Goal: Register for event/course

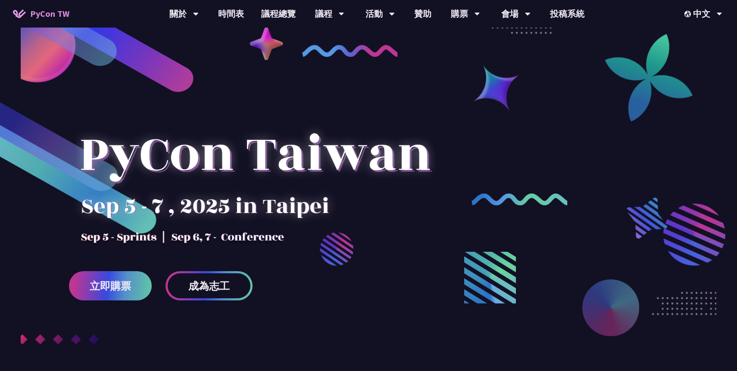
click at [100, 302] on div at bounding box center [368, 224] width 737 height 345
click at [67, 280] on div at bounding box center [368, 224] width 737 height 345
click at [117, 284] on span "立即購票" at bounding box center [110, 286] width 41 height 11
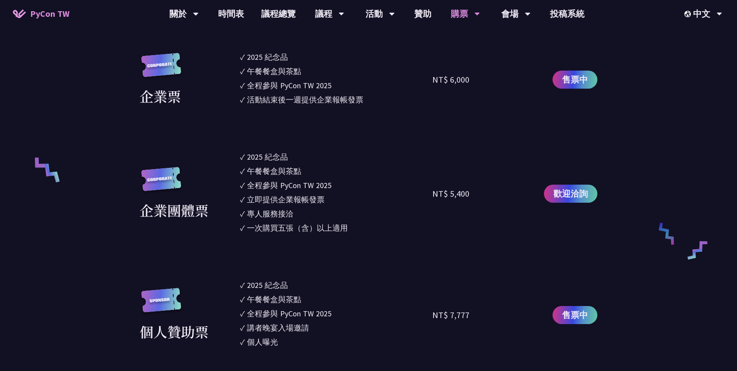
scroll to position [496, 0]
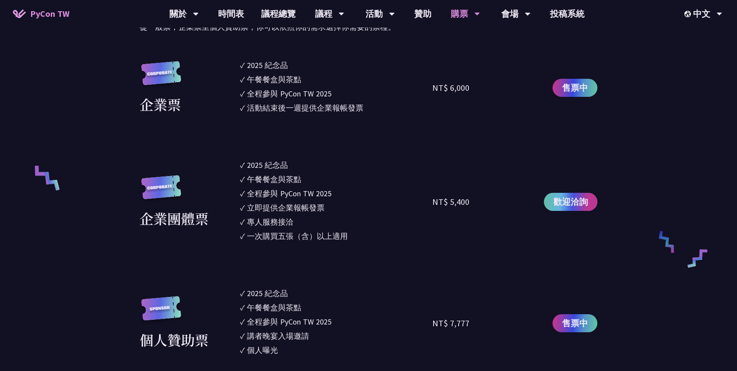
click at [574, 205] on span "歡迎洽詢" at bounding box center [570, 202] width 34 height 13
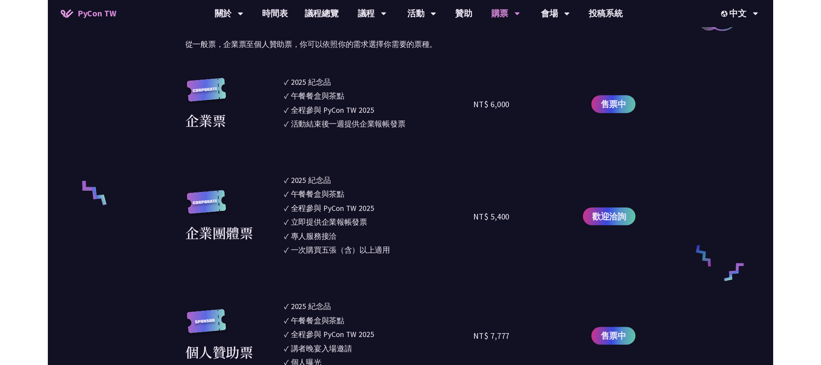
scroll to position [472, 0]
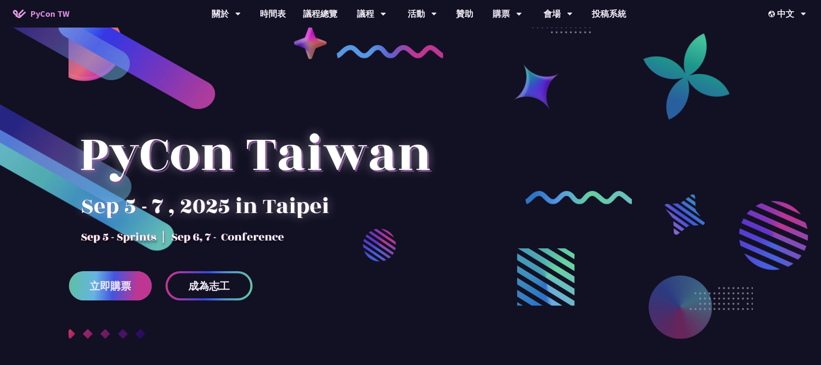
click at [130, 287] on span "立即購票" at bounding box center [110, 286] width 41 height 11
